Goal: Find specific page/section: Find specific page/section

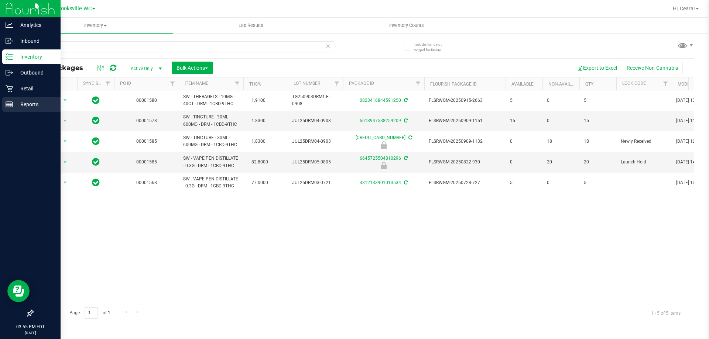
click at [18, 98] on div "Reports" at bounding box center [31, 104] width 58 height 15
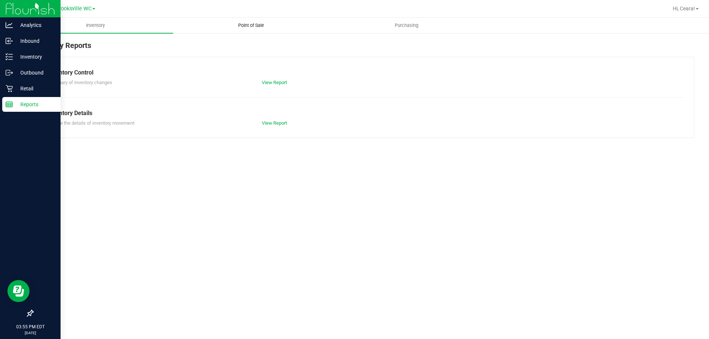
click at [265, 27] on span "Point of Sale" at bounding box center [251, 25] width 46 height 7
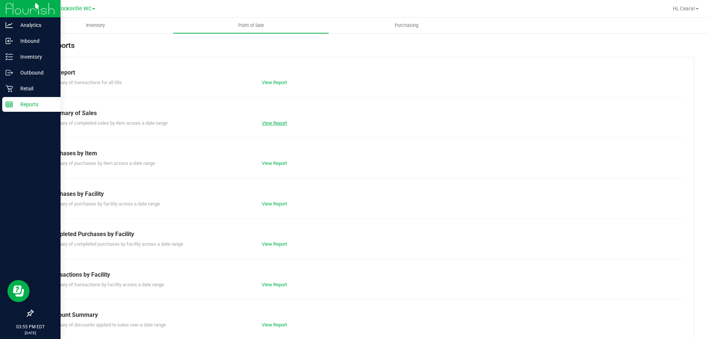
click at [276, 121] on link "View Report" at bounding box center [274, 123] width 25 height 6
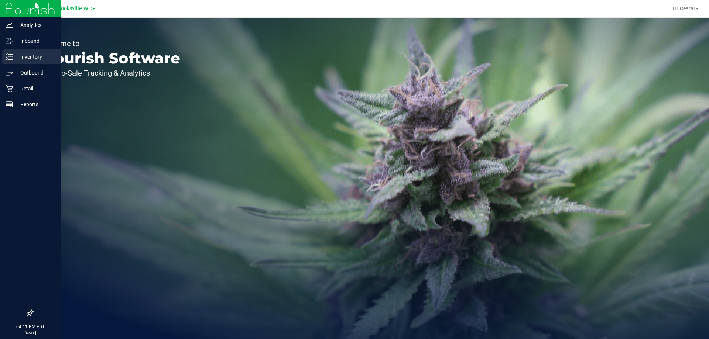
click at [14, 57] on p "Inventory" at bounding box center [35, 56] width 44 height 9
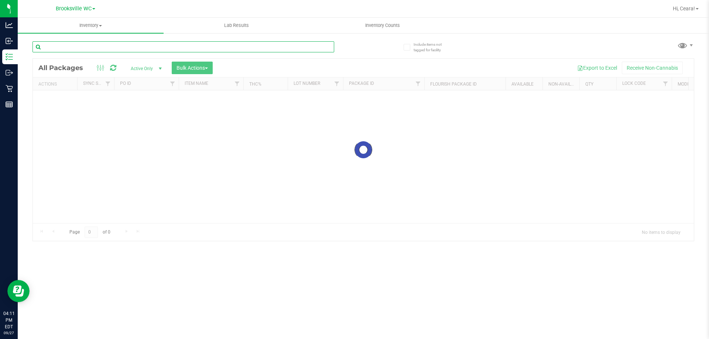
click at [85, 45] on input "text" at bounding box center [183, 46] width 302 height 11
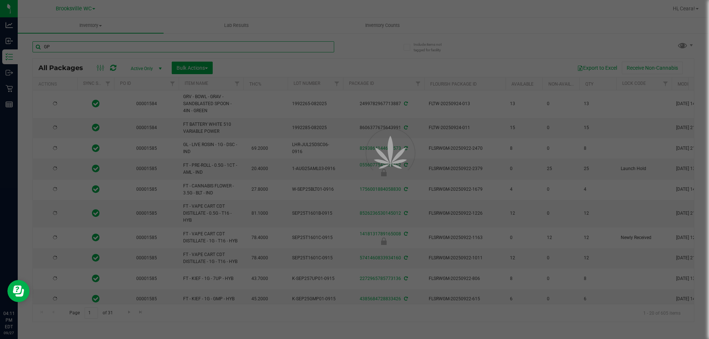
type input "GPE"
